Goal: Transaction & Acquisition: Purchase product/service

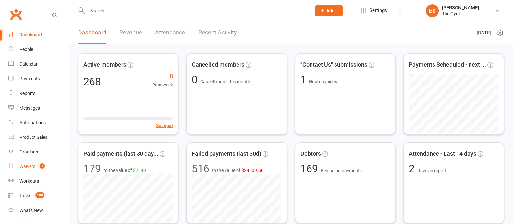
click at [29, 167] on div "Waivers" at bounding box center [27, 166] width 16 height 5
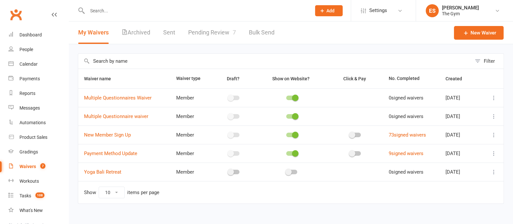
click at [495, 133] on icon at bounding box center [494, 134] width 6 height 6
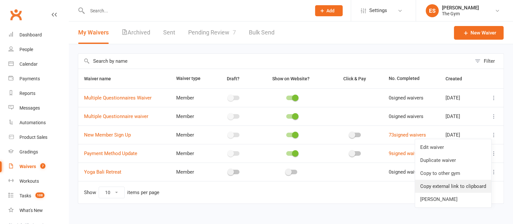
click at [451, 187] on link "Copy external link to clipboard" at bounding box center [453, 185] width 76 height 13
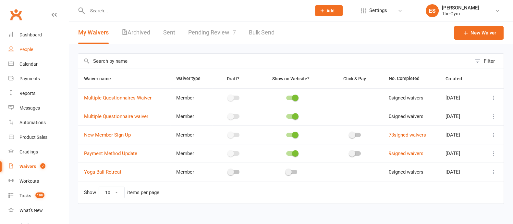
click at [35, 52] on link "People" at bounding box center [38, 49] width 60 height 15
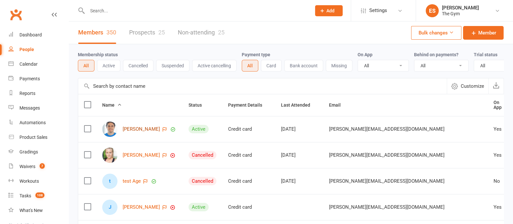
click at [142, 132] on link "Danny Ackers" at bounding box center [141, 129] width 37 height 6
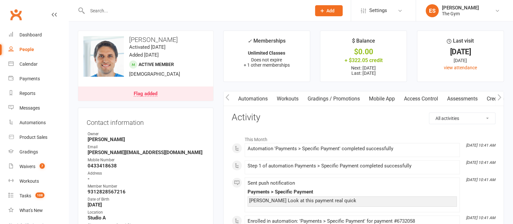
drag, startPoint x: 453, startPoint y: 97, endPoint x: 270, endPoint y: 95, distance: 183.0
click at [270, 95] on link "Automations" at bounding box center [253, 98] width 39 height 15
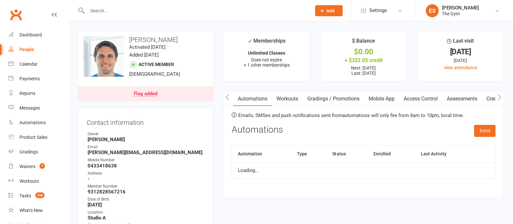
click at [423, 99] on link "Access Control" at bounding box center [420, 98] width 43 height 15
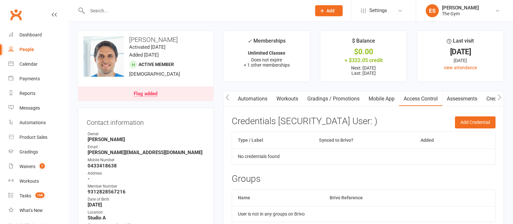
scroll to position [40, 0]
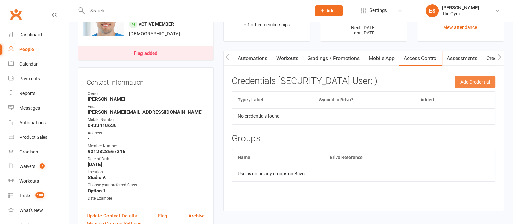
click at [474, 82] on button "Add Credential" at bounding box center [475, 82] width 41 height 12
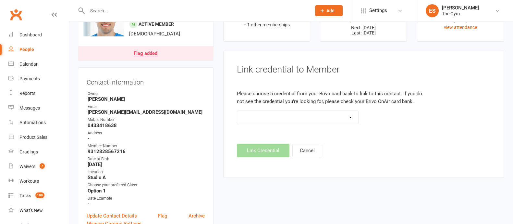
click at [351, 116] on select at bounding box center [297, 117] width 121 height 13
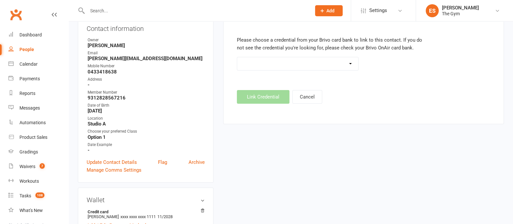
scroll to position [81, 0]
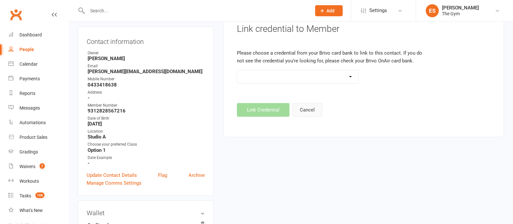
click at [307, 108] on button "Cancel" at bounding box center [307, 110] width 30 height 14
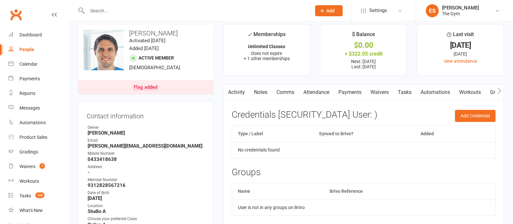
scroll to position [0, 0]
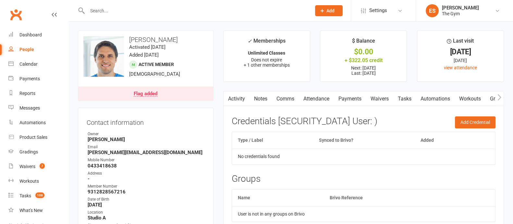
drag, startPoint x: 265, startPoint y: 97, endPoint x: 284, endPoint y: 98, distance: 19.2
click at [284, 98] on div "Activity Notes Comms Attendance Payments Waivers Tasks Automations Workouts Gra…" at bounding box center [465, 98] width 483 height 15
click at [357, 98] on link "Payments" at bounding box center [350, 98] width 32 height 15
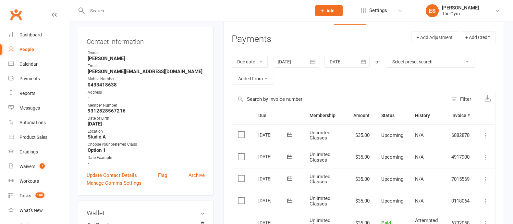
scroll to position [122, 0]
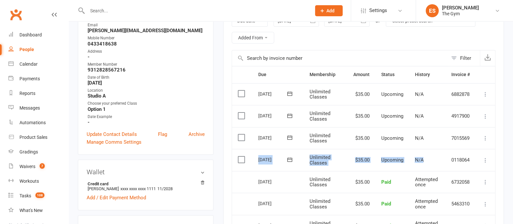
drag, startPoint x: 258, startPoint y: 158, endPoint x: 422, endPoint y: 159, distance: 164.5
click at [422, 159] on tr "Select this 17 Oct 2025 Danny Ackers Unlimited Classes $35.00 Upcoming N/A 0118…" at bounding box center [363, 160] width 263 height 22
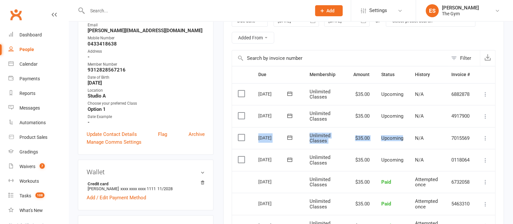
drag, startPoint x: 257, startPoint y: 138, endPoint x: 410, endPoint y: 142, distance: 153.2
click at [410, 142] on tr "Select this 24 Oct 2025 Danny Ackers Unlimited Classes $35.00 Upcoming N/A 7015…" at bounding box center [363, 138] width 263 height 22
click at [29, 66] on div "Calendar" at bounding box center [28, 63] width 18 height 5
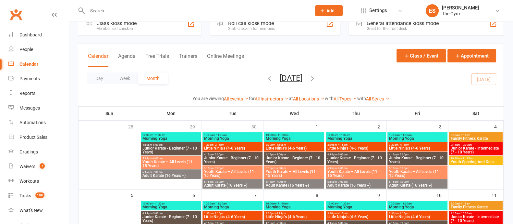
scroll to position [40, 0]
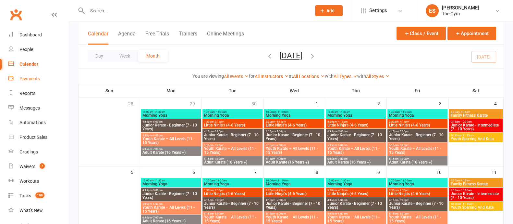
click at [24, 82] on link "Payments" at bounding box center [38, 78] width 60 height 15
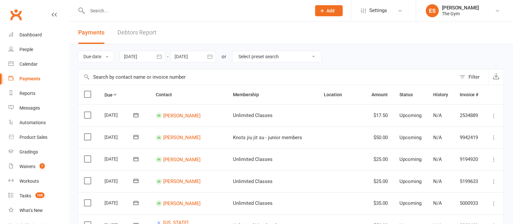
click at [476, 74] on div "Filter" at bounding box center [474, 77] width 11 height 8
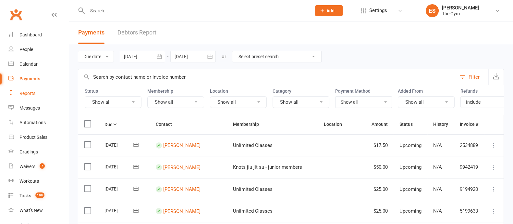
click at [33, 93] on div "Reports" at bounding box center [27, 93] width 16 height 5
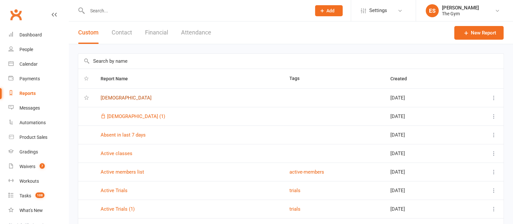
click at [102, 98] on link "5 year old" at bounding box center [126, 98] width 51 height 6
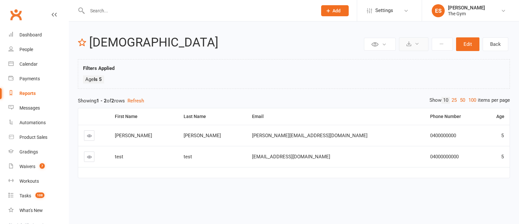
click at [424, 43] on button at bounding box center [414, 44] width 30 height 14
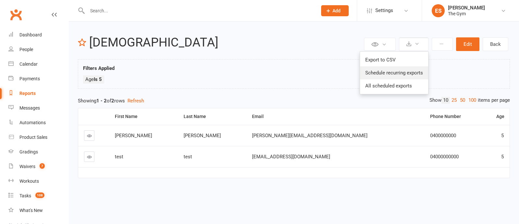
click at [397, 74] on link "Schedule recurring exports" at bounding box center [394, 72] width 68 height 13
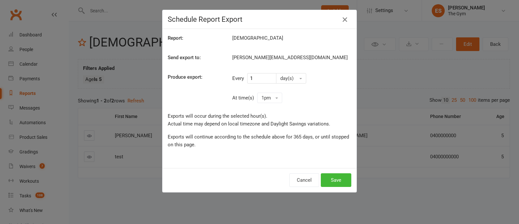
click at [342, 18] on icon "button" at bounding box center [345, 20] width 8 height 8
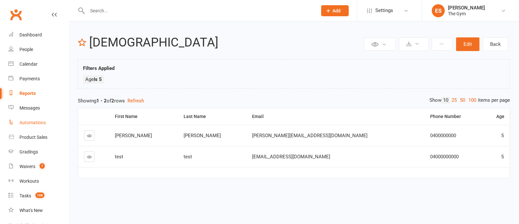
click at [28, 126] on link "Automations" at bounding box center [38, 122] width 60 height 15
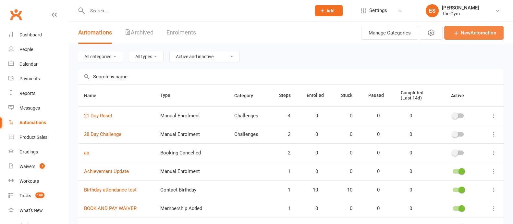
click at [475, 36] on link "New Automation" at bounding box center [473, 33] width 59 height 14
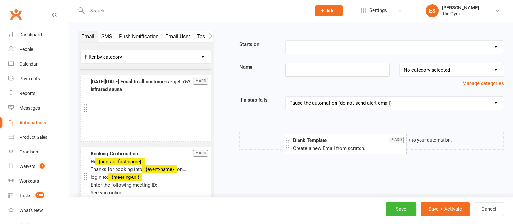
drag, startPoint x: 119, startPoint y: 77, endPoint x: 322, endPoint y: 141, distance: 212.8
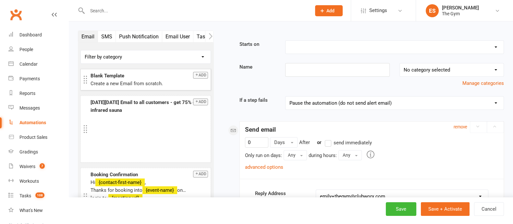
click at [495, 48] on select "Booking Cancelled Booking Due Booking Late-Cancelled Booking Marked Absent Book…" at bounding box center [395, 47] width 218 height 13
select select "26"
click at [286, 41] on select "Booking Cancelled Booking Due Booking Late-Cancelled Booking Marked Absent Book…" at bounding box center [395, 47] width 218 height 13
click at [363, 141] on label "send immediately" at bounding box center [383, 143] width 47 height 8
click at [363, 139] on input "send immediately" at bounding box center [362, 139] width 4 height 0
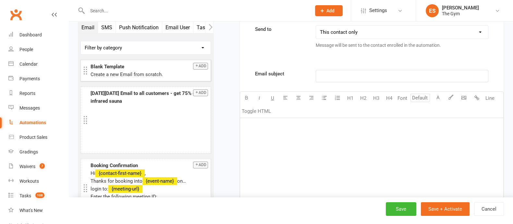
scroll to position [203, 0]
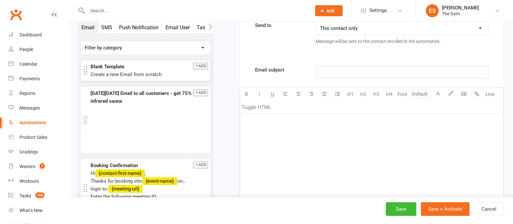
click at [274, 131] on div "﻿" at bounding box center [371, 162] width 263 height 97
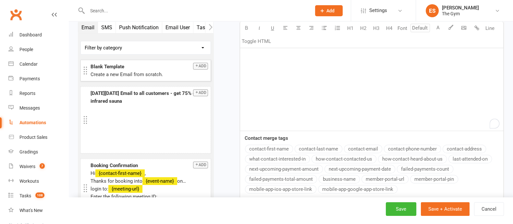
click at [270, 147] on button "contact-first-name" at bounding box center [269, 148] width 48 height 8
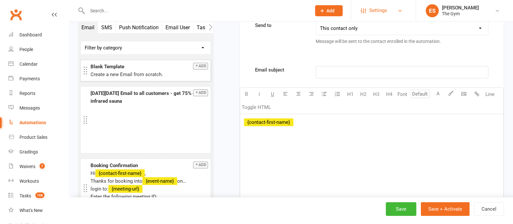
click at [378, 12] on span "Settings" at bounding box center [378, 10] width 18 height 15
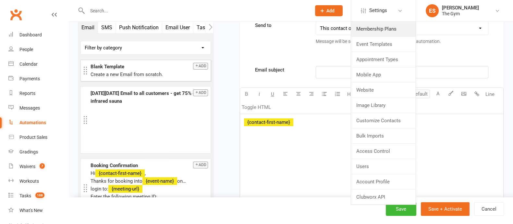
drag, startPoint x: 378, startPoint y: 28, endPoint x: 302, endPoint y: 25, distance: 75.4
click at [378, 28] on link "Membership Plans" at bounding box center [383, 28] width 65 height 15
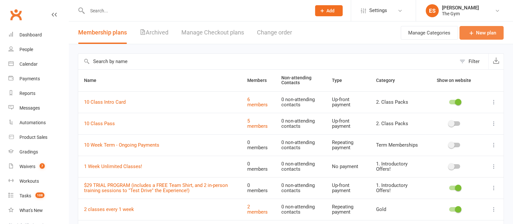
click at [492, 34] on link "New plan" at bounding box center [481, 33] width 44 height 14
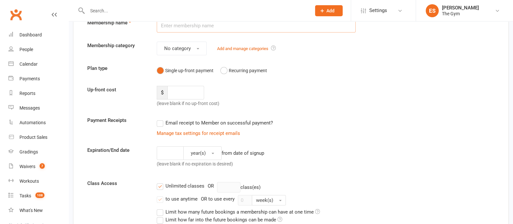
scroll to position [81, 0]
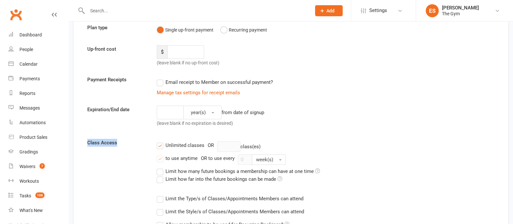
drag, startPoint x: 87, startPoint y: 142, endPoint x: 119, endPoint y: 143, distance: 31.5
click at [119, 143] on label "Class Access" at bounding box center [116, 143] width 69 height 8
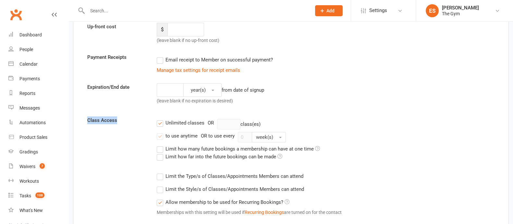
scroll to position [122, 0]
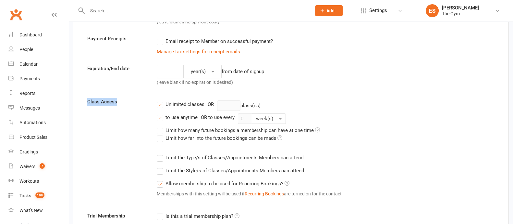
drag, startPoint x: 184, startPoint y: 157, endPoint x: 289, endPoint y: 158, distance: 105.5
click at [289, 158] on label "Limit the Type/s of Classes/Appointments Members can attend" at bounding box center [230, 157] width 147 height 8
click at [161, 153] on input "Limit the Type/s of Classes/Appointments Members can attend" at bounding box center [159, 153] width 4 height 0
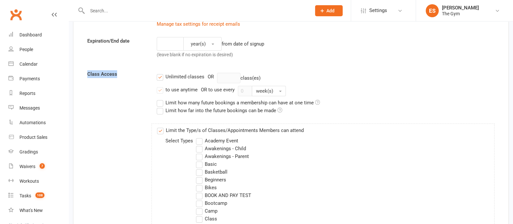
scroll to position [162, 0]
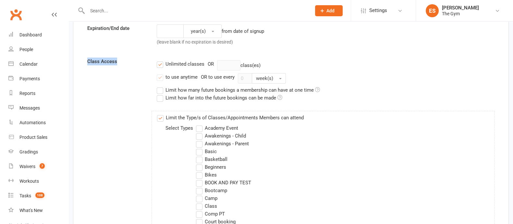
click at [202, 127] on label "Academy Event" at bounding box center [217, 128] width 42 height 8
click at [200, 124] on input "Academy Event" at bounding box center [198, 124] width 4 height 0
click at [200, 146] on label "Awakenings - Parent" at bounding box center [222, 144] width 53 height 8
click at [200, 140] on input "Awakenings - Parent" at bounding box center [198, 140] width 4 height 0
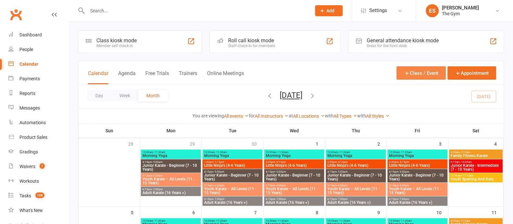
click at [416, 74] on button "Class / Event" at bounding box center [421, 72] width 49 height 13
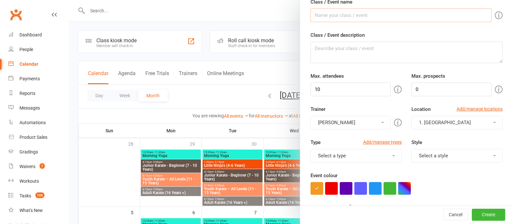
scroll to position [81, 0]
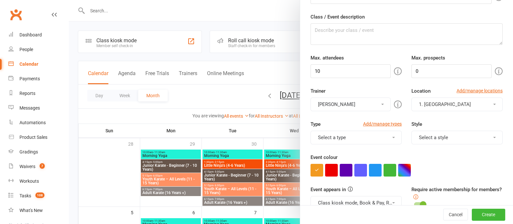
click at [327, 134] on button "Select a type" at bounding box center [356, 137] width 91 height 14
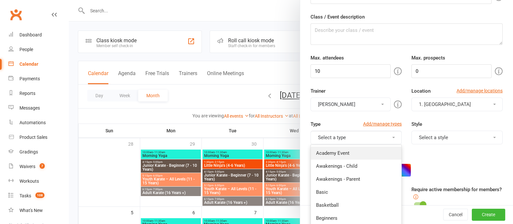
click at [327, 148] on link "Academy Event" at bounding box center [356, 152] width 91 height 13
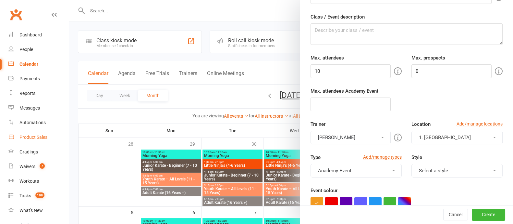
click at [28, 138] on div "Product Sales" at bounding box center [33, 136] width 28 height 5
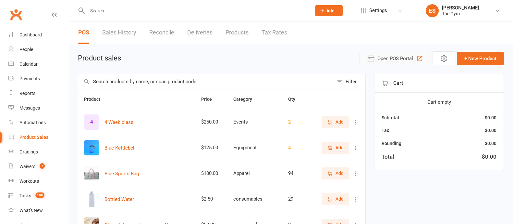
click at [395, 60] on span "Open POS Portal" at bounding box center [395, 59] width 36 height 8
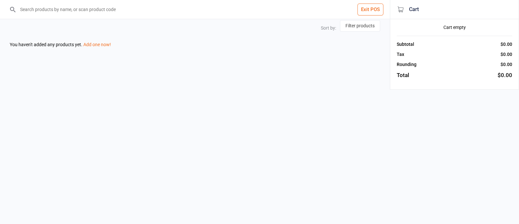
select select "price-asc"
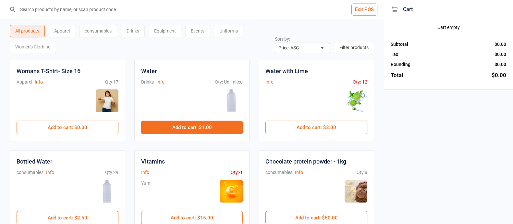
click at [203, 129] on button "Add to cart : $1.00" at bounding box center [192, 127] width 102 height 14
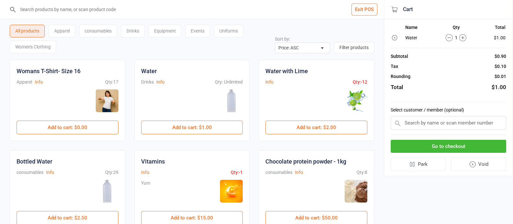
click at [428, 127] on input "text" at bounding box center [449, 123] width 116 height 14
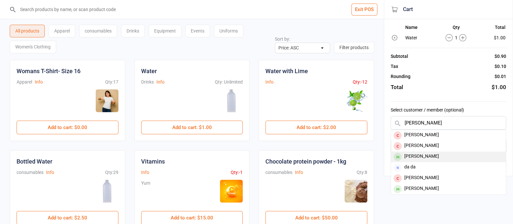
type input "danny"
click at [424, 155] on div "Danny Ackers" at bounding box center [448, 156] width 115 height 11
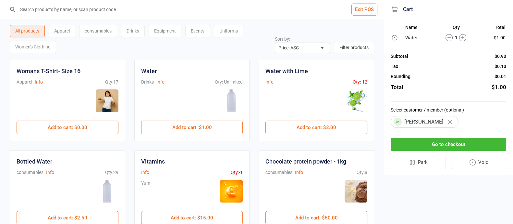
click at [435, 145] on button "Go to checkout" at bounding box center [449, 144] width 116 height 13
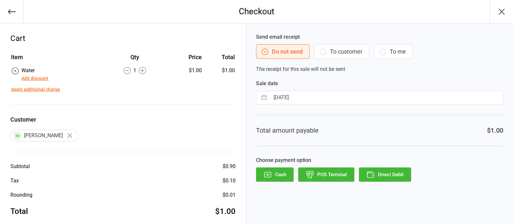
click at [505, 13] on icon "button" at bounding box center [501, 11] width 10 height 10
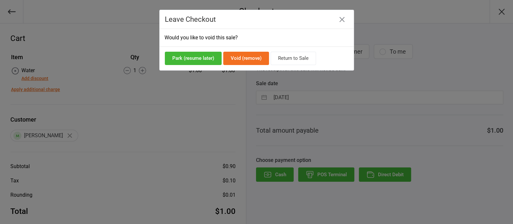
click at [171, 59] on button "Park (resume later)" at bounding box center [193, 58] width 57 height 13
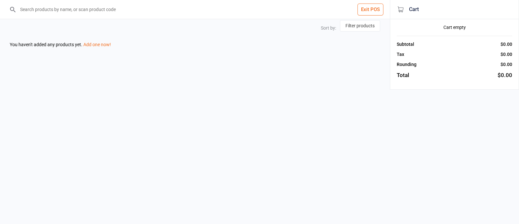
select select "price-asc"
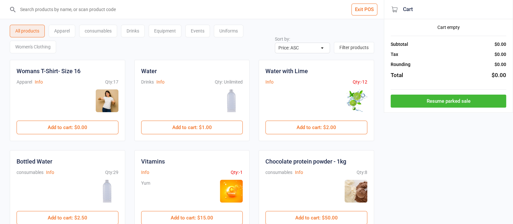
click at [362, 14] on button "Exit POS" at bounding box center [364, 10] width 26 height 12
